Goal: Task Accomplishment & Management: Use online tool/utility

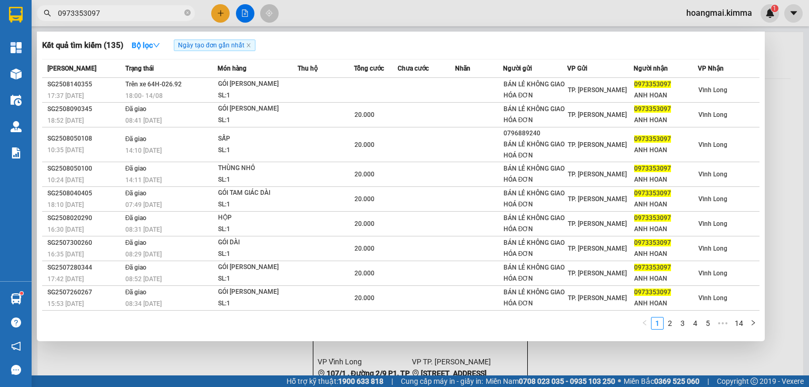
type input "0973353097"
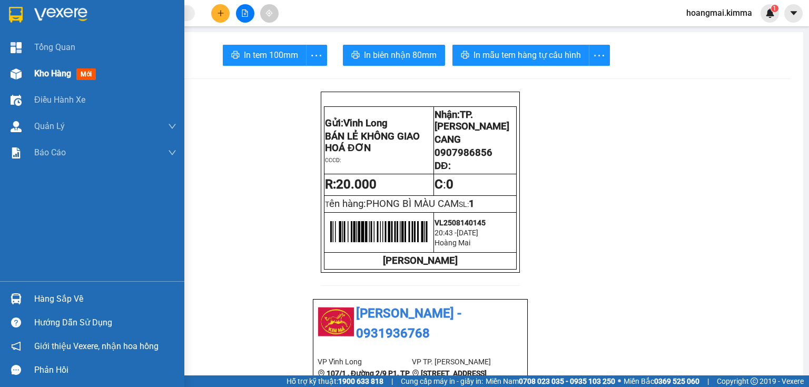
click at [23, 77] on div at bounding box center [16, 74] width 18 height 18
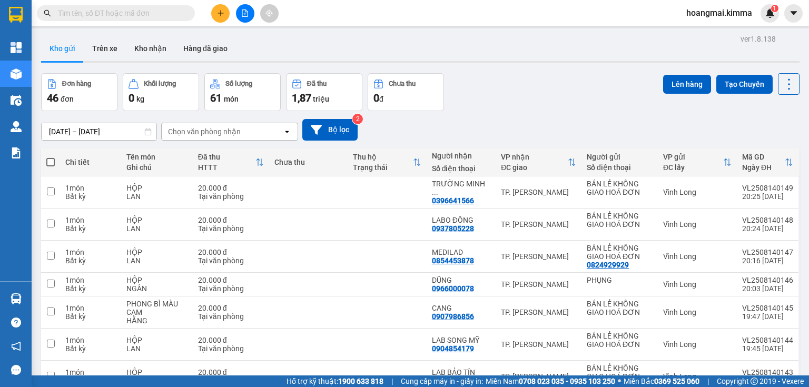
click at [310, 101] on span "1,87" at bounding box center [301, 98] width 19 height 13
click at [306, 98] on span "1,87" at bounding box center [301, 98] width 19 height 13
click at [385, 105] on div "0 đ" at bounding box center [406, 98] width 65 height 15
click at [325, 91] on div "1,87 triệu" at bounding box center [324, 98] width 65 height 15
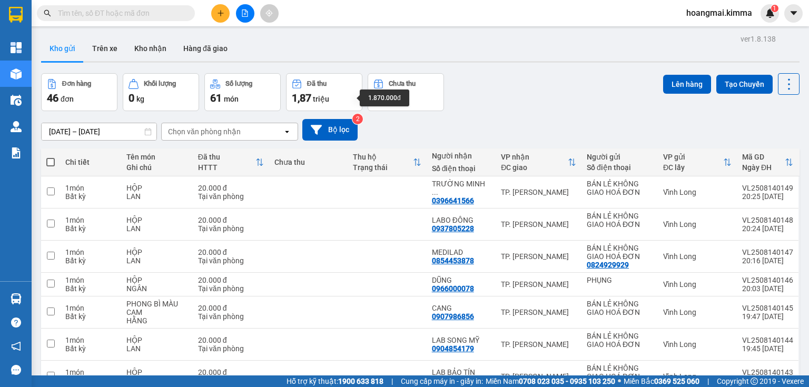
click at [320, 101] on span "triệu" at bounding box center [321, 99] width 16 height 8
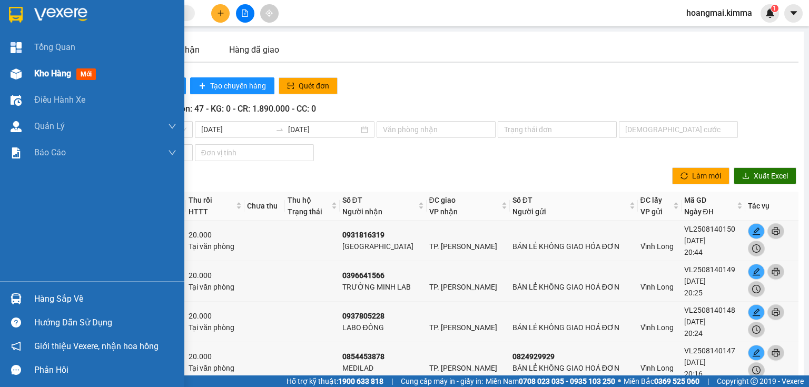
click at [17, 70] on img at bounding box center [16, 74] width 11 height 11
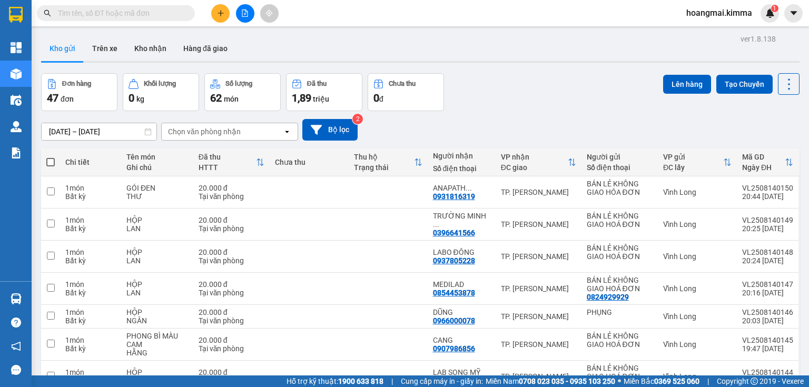
click at [333, 104] on div "1,89 triệu" at bounding box center [324, 98] width 65 height 15
drag, startPoint x: 105, startPoint y: 112, endPoint x: 0, endPoint y: 148, distance: 111.1
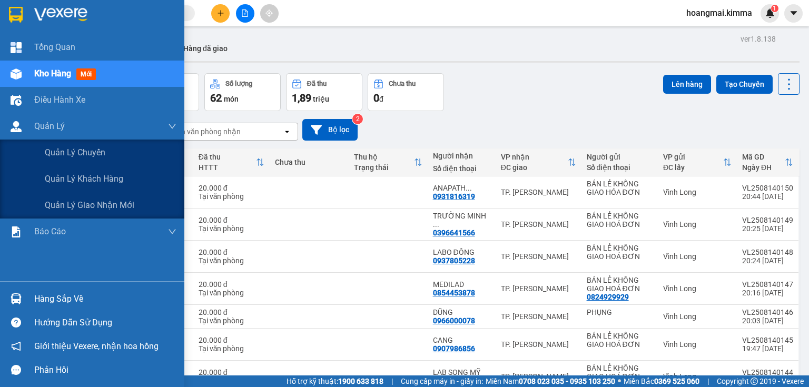
drag, startPoint x: 0, startPoint y: 148, endPoint x: 490, endPoint y: 121, distance: 490.3
click at [490, 121] on div "12/08/2025 – 14/08/2025 Press the down arrow key to interact with the calendar …" at bounding box center [420, 130] width 759 height 22
